Goal: Navigation & Orientation: Find specific page/section

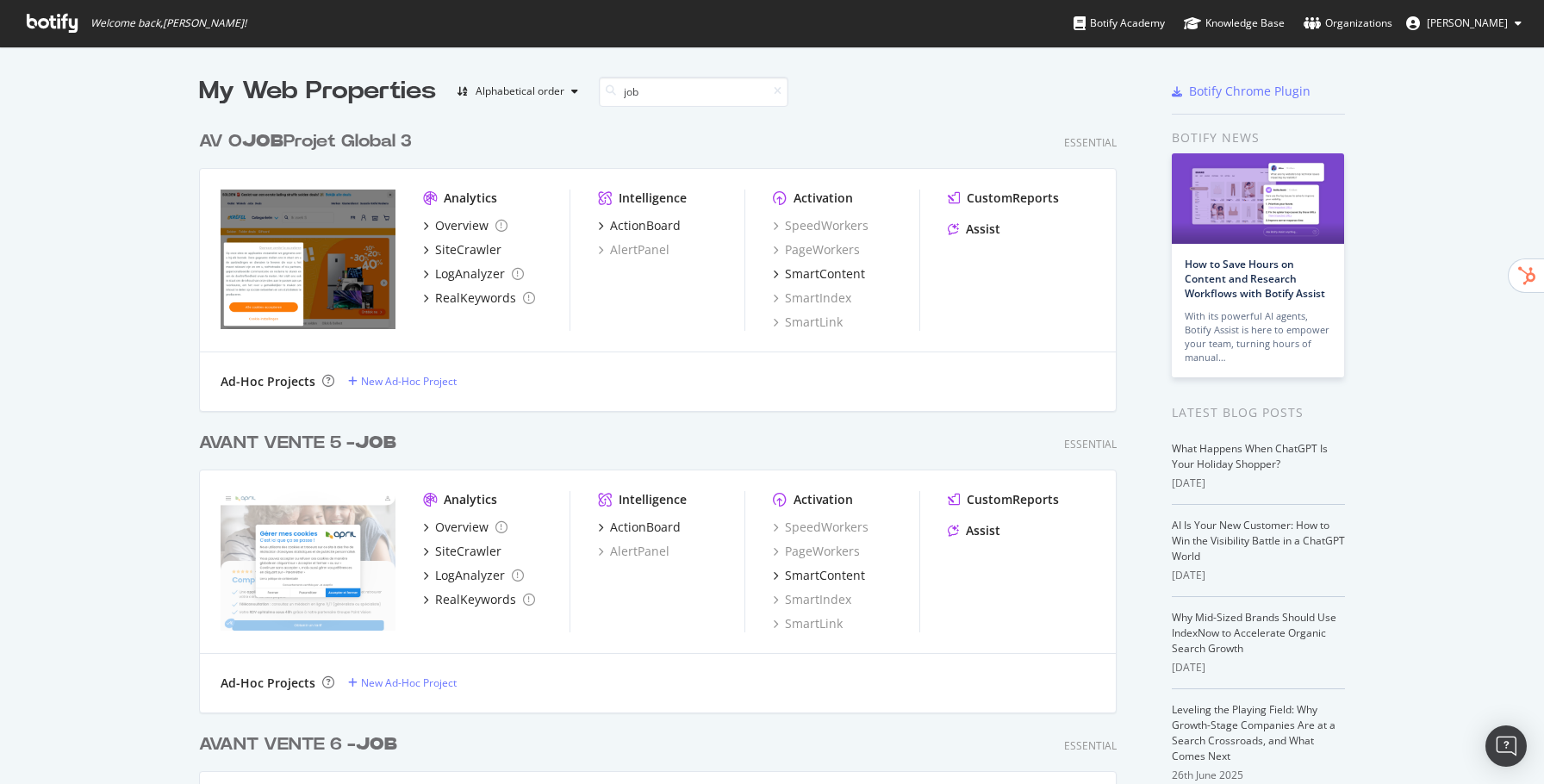
scroll to position [784, 1544]
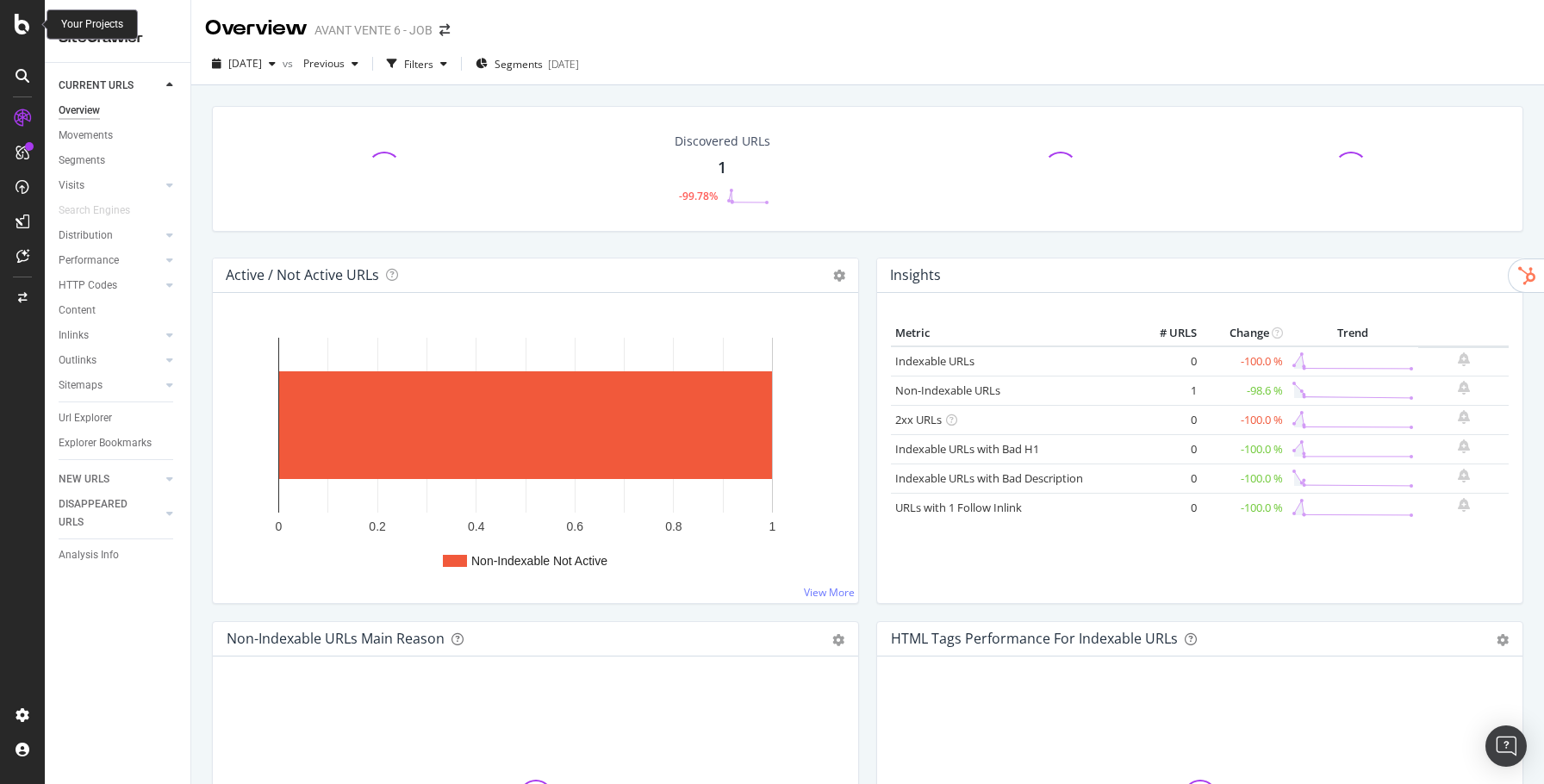
click at [23, 19] on icon at bounding box center [22, 23] width 16 height 20
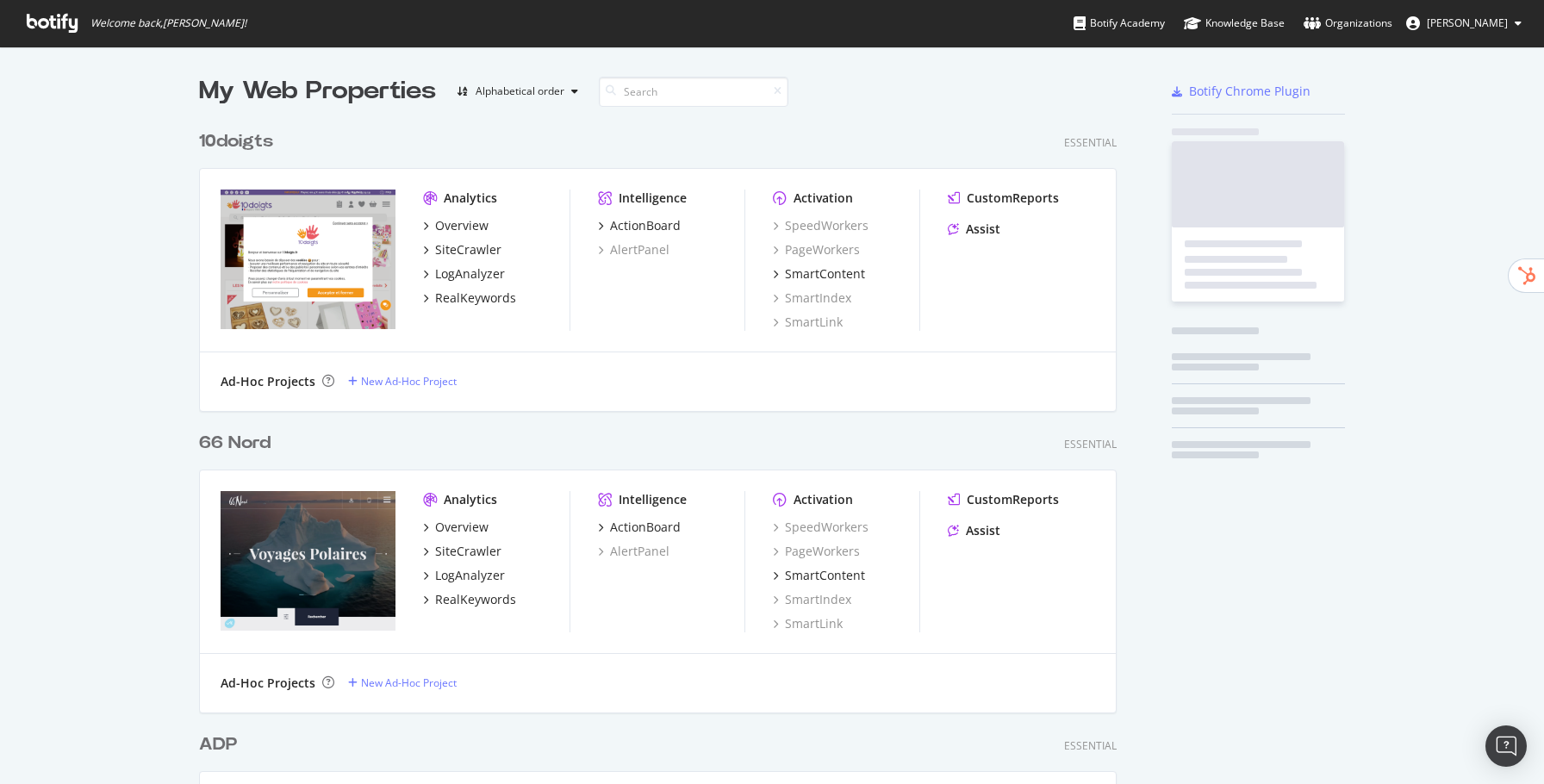
scroll to position [784, 1544]
